Goal: Information Seeking & Learning: Learn about a topic

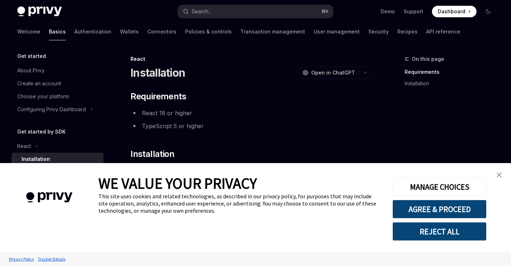
type textarea "*"
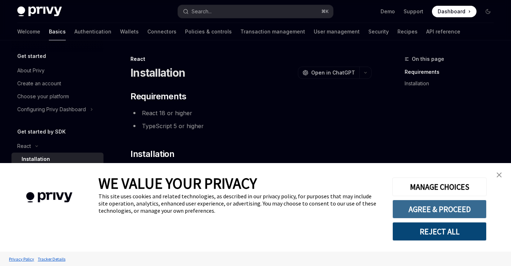
click at [411, 211] on button "AGREE & PROCEED" at bounding box center [440, 209] width 94 height 19
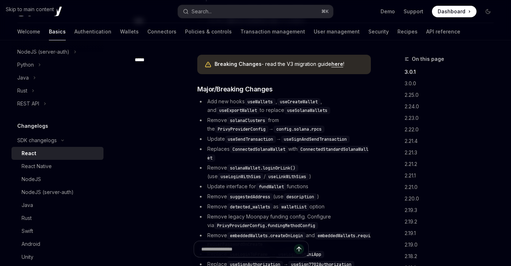
scroll to position [177, 0]
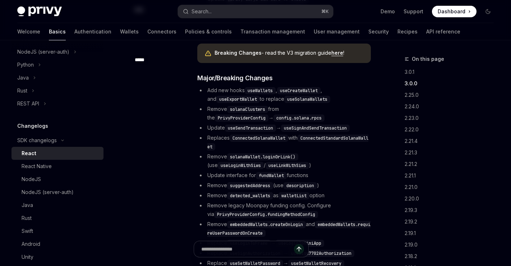
click at [171, 104] on div "​ ***** Breaking Changes - read the V3 migration guide here ! ​ Major/Breaking …" at bounding box center [251, 209] width 241 height 367
